Goal: Task Accomplishment & Management: Manage account settings

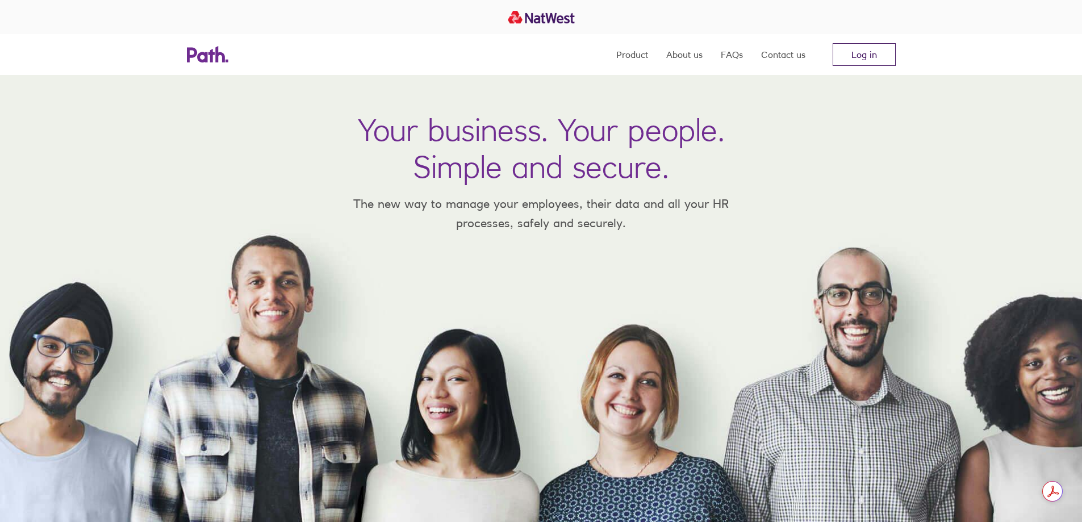
click at [834, 56] on link "Log in" at bounding box center [864, 54] width 63 height 23
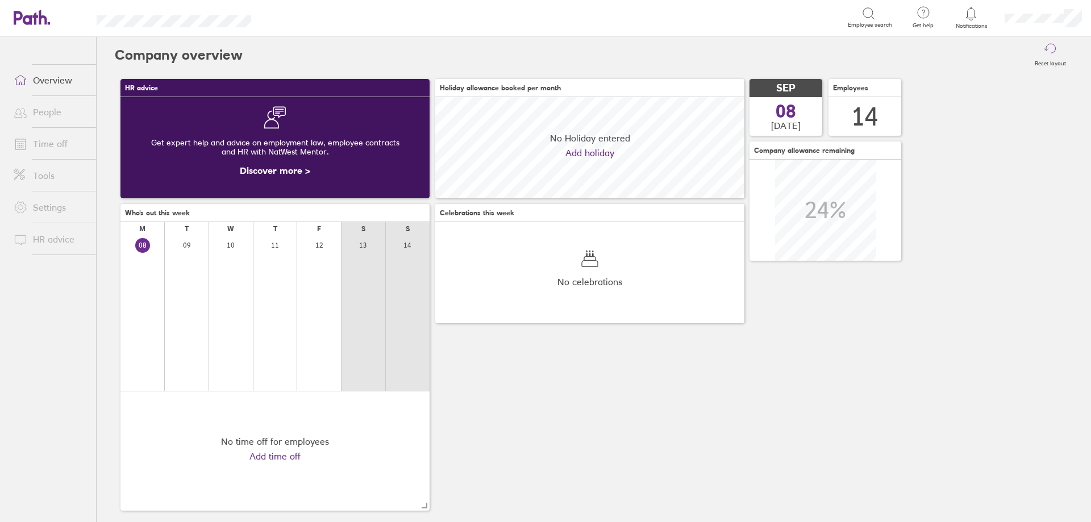
scroll to position [101, 309]
click at [971, 18] on icon at bounding box center [971, 13] width 10 height 13
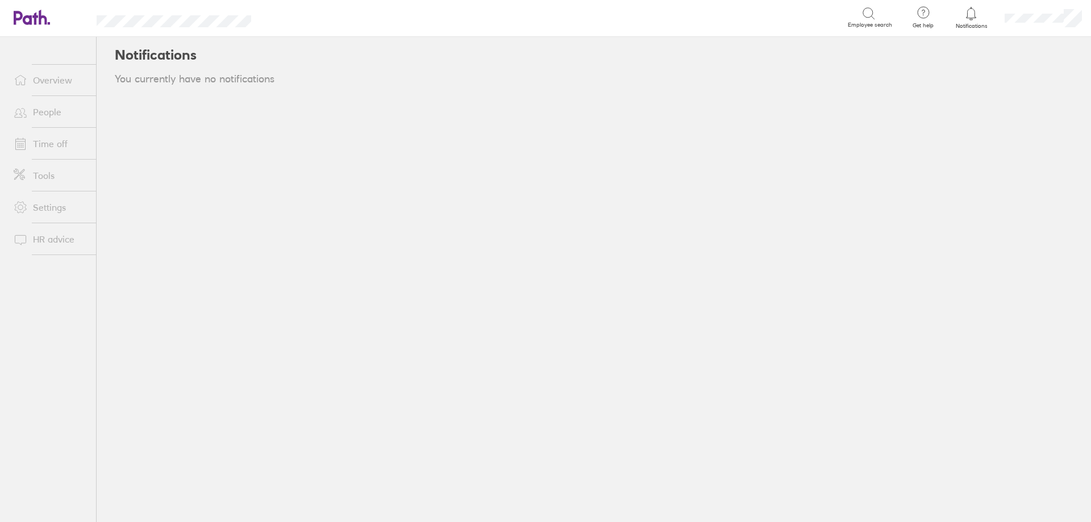
click at [55, 68] on li "Overview" at bounding box center [48, 80] width 96 height 32
click at [55, 76] on link "Overview" at bounding box center [50, 80] width 91 height 23
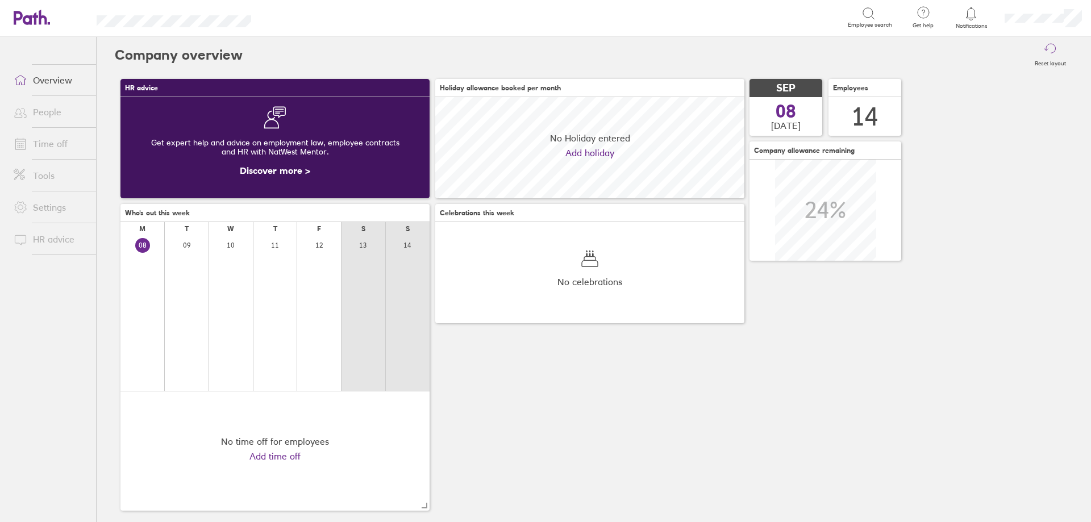
scroll to position [101, 309]
click at [53, 115] on link "People" at bounding box center [50, 112] width 91 height 23
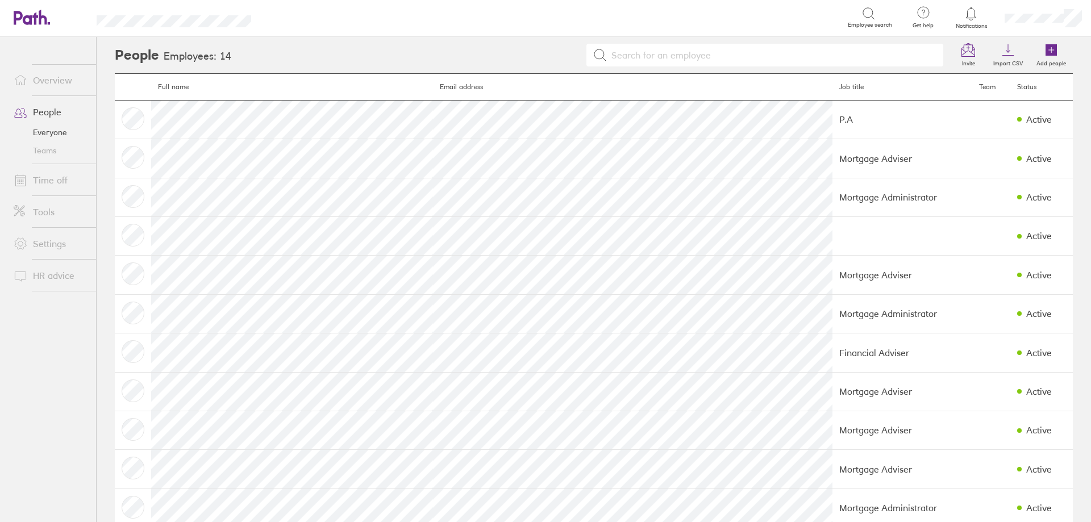
click at [44, 176] on link "Time off" at bounding box center [50, 180] width 91 height 23
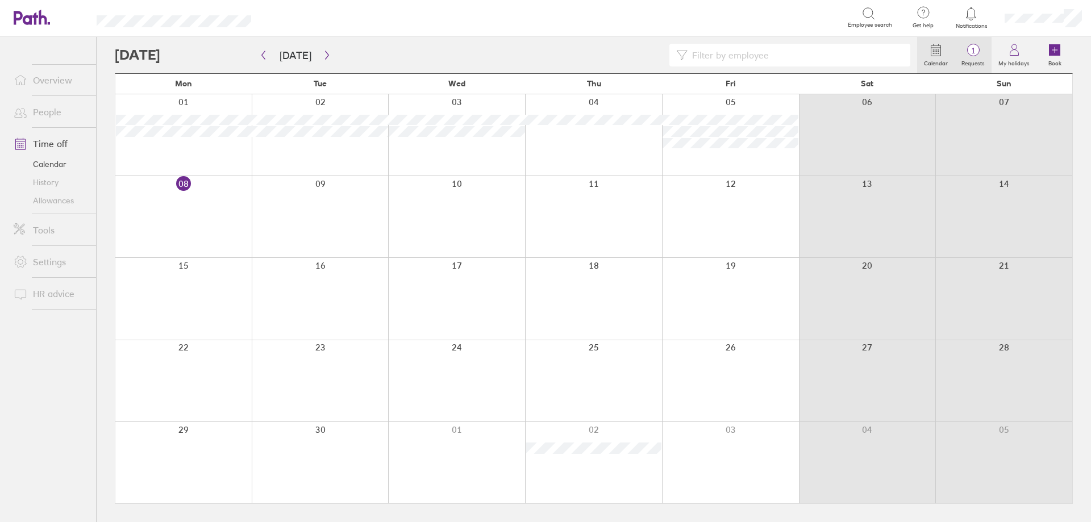
click at [973, 56] on circle at bounding box center [973, 50] width 12 height 12
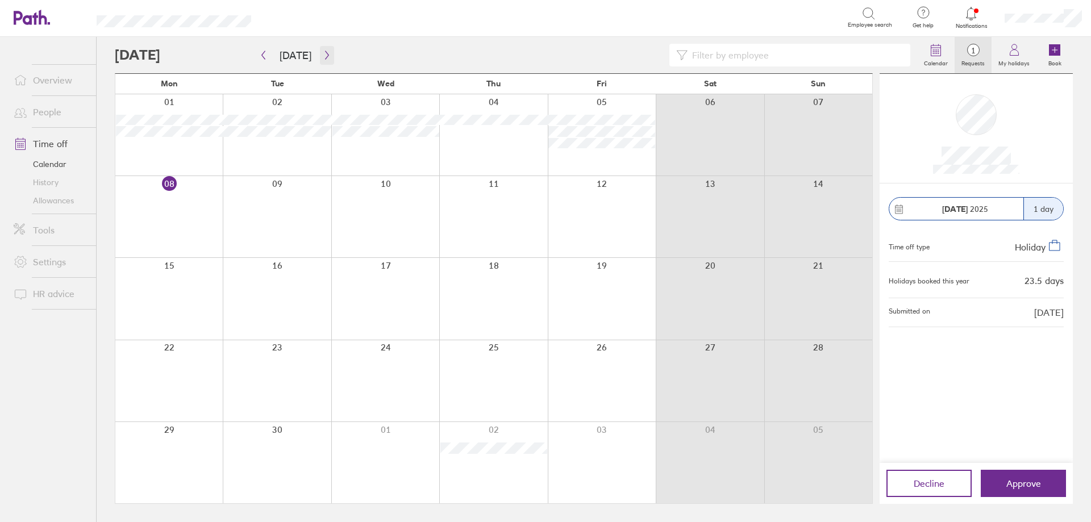
click at [323, 52] on icon "button" at bounding box center [327, 55] width 9 height 9
click at [1040, 485] on span "Approve" at bounding box center [1023, 483] width 35 height 10
